Goal: Task Accomplishment & Management: Use online tool/utility

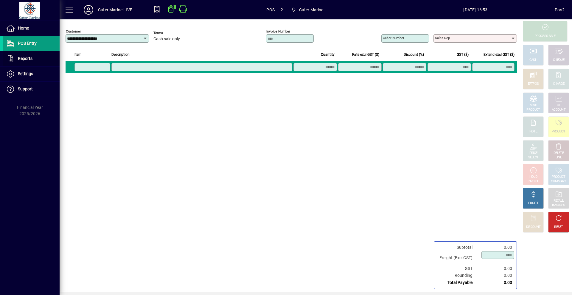
click at [27, 56] on span "Reports" at bounding box center [18, 58] width 30 height 7
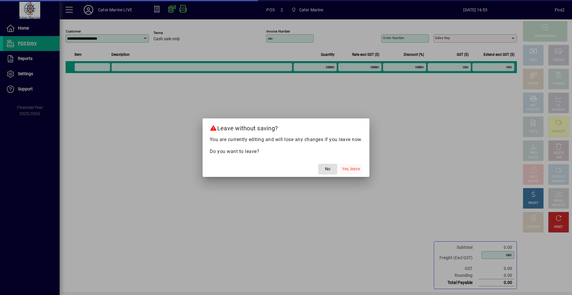
click at [354, 169] on span "Yes, leave" at bounding box center [351, 169] width 18 height 6
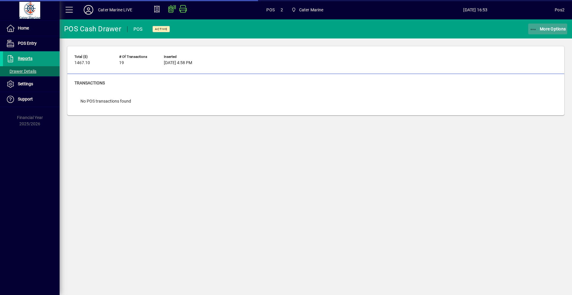
click at [533, 31] on icon "button" at bounding box center [533, 30] width 7 height 6
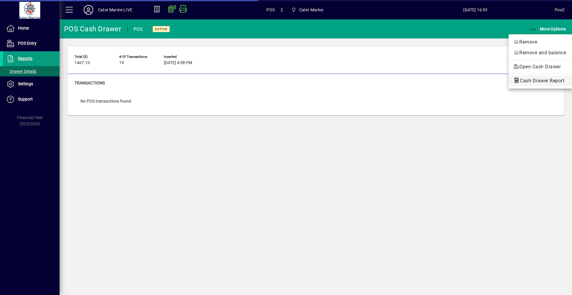
click at [537, 83] on span "Cash Drawer Report" at bounding box center [541, 81] width 54 height 6
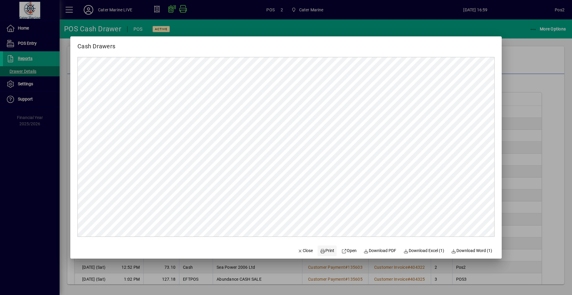
click at [324, 248] on span "Print" at bounding box center [327, 250] width 14 height 6
click at [299, 249] on span "Close" at bounding box center [306, 250] width 16 height 6
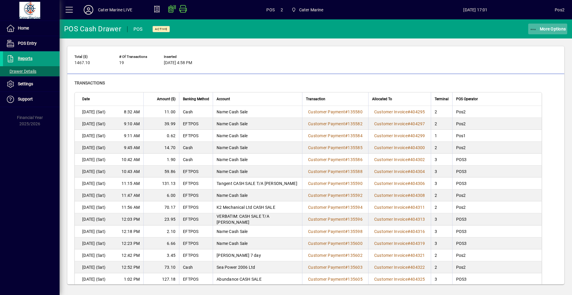
click at [535, 28] on icon "button" at bounding box center [533, 30] width 7 height 6
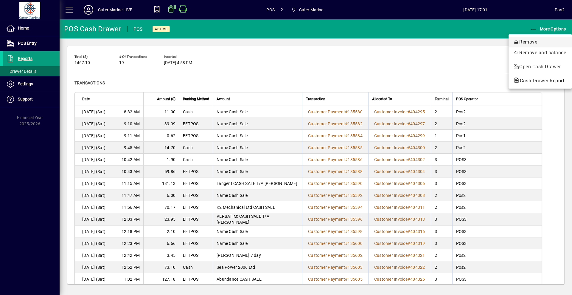
click at [528, 42] on span "Remove" at bounding box center [541, 41] width 54 height 7
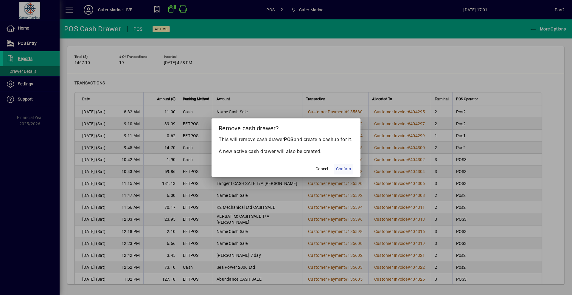
click at [341, 170] on span "Confirm" at bounding box center [343, 169] width 15 height 6
